Goal: Obtain resource: Obtain resource

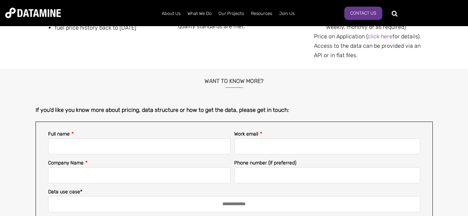
scroll to position [244, 0]
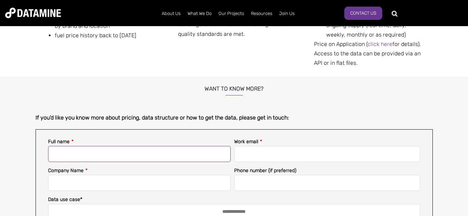
click at [89, 154] on input "Full name *" at bounding box center [139, 154] width 183 height 16
type input "*"
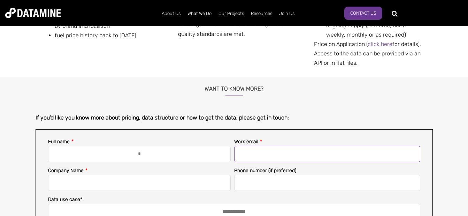
click at [260, 152] on input "Work email *" at bounding box center [327, 154] width 186 height 16
type input "*"
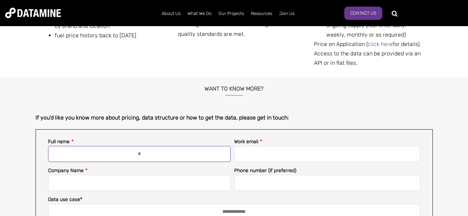
click at [183, 151] on input "*" at bounding box center [139, 154] width 183 height 16
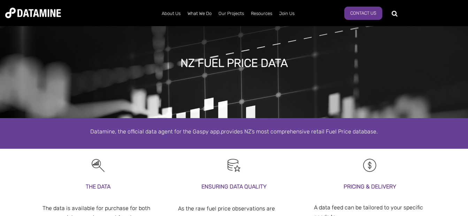
scroll to position [0, 0]
